Goal: Task Accomplishment & Management: Complete application form

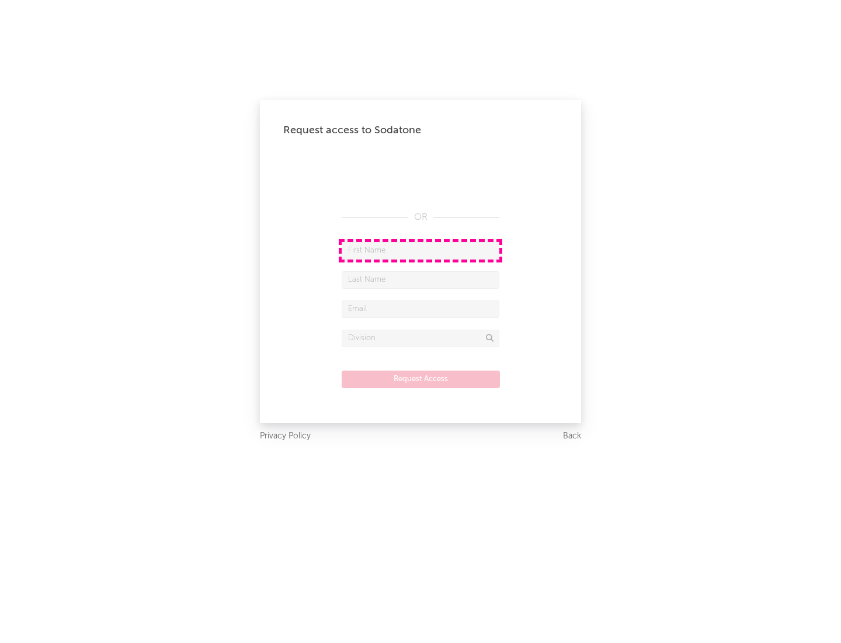
click at [421, 250] on input "text" at bounding box center [421, 251] width 158 height 18
type input "[PERSON_NAME]"
click at [421, 279] on input "text" at bounding box center [421, 280] width 158 height 18
type input "[PERSON_NAME]"
click at [421, 308] on input "text" at bounding box center [421, 309] width 158 height 18
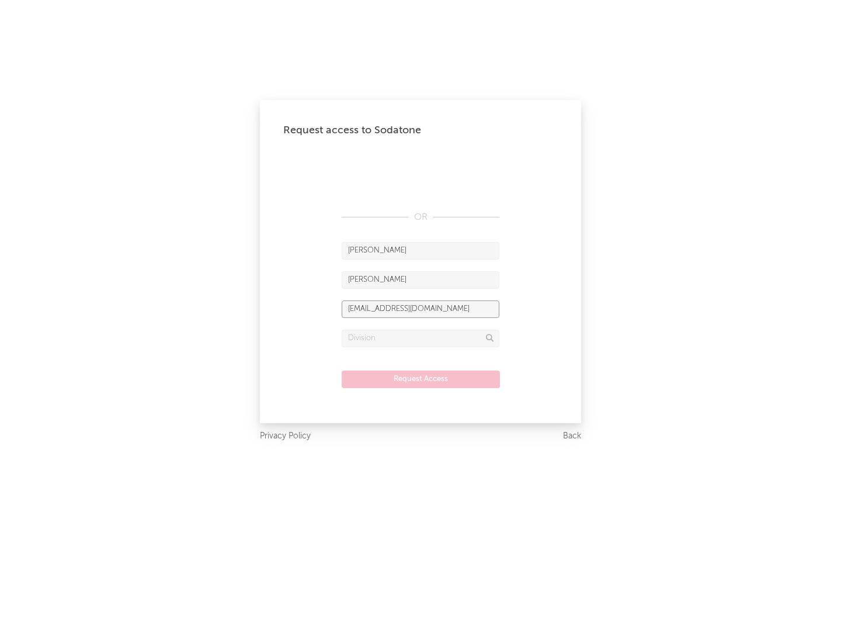
type input "[EMAIL_ADDRESS][DOMAIN_NAME]"
click at [421, 338] on input "text" at bounding box center [421, 338] width 158 height 18
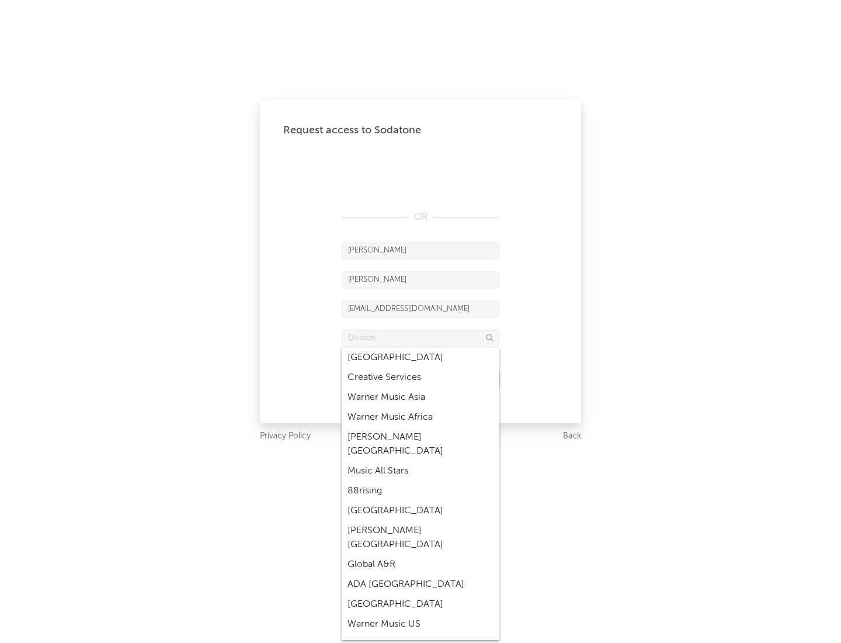
click at [421, 461] on div "Music All Stars" at bounding box center [421, 471] width 158 height 20
type input "Music All Stars"
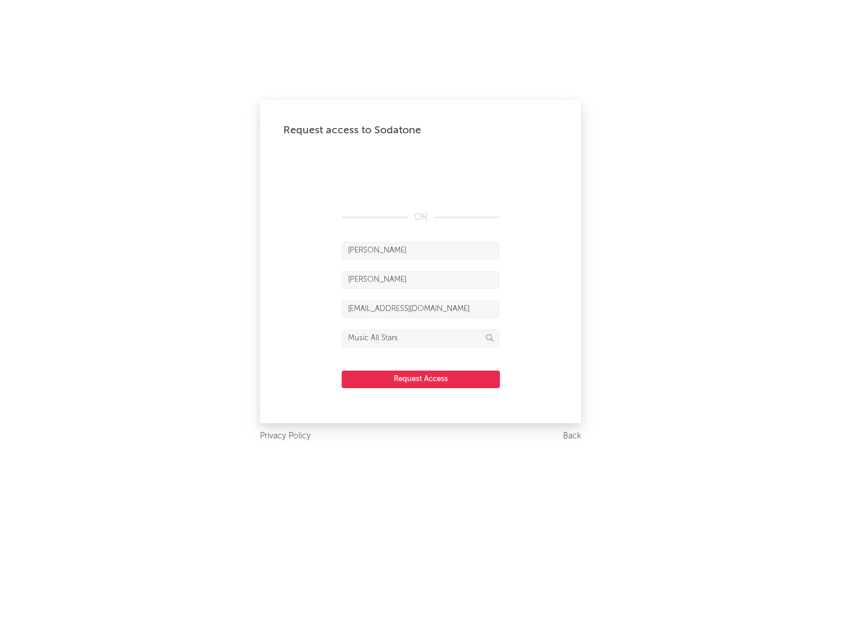
click at [421, 379] on button "Request Access" at bounding box center [421, 379] width 158 height 18
